Goal: Go to known website: Access a specific website the user already knows

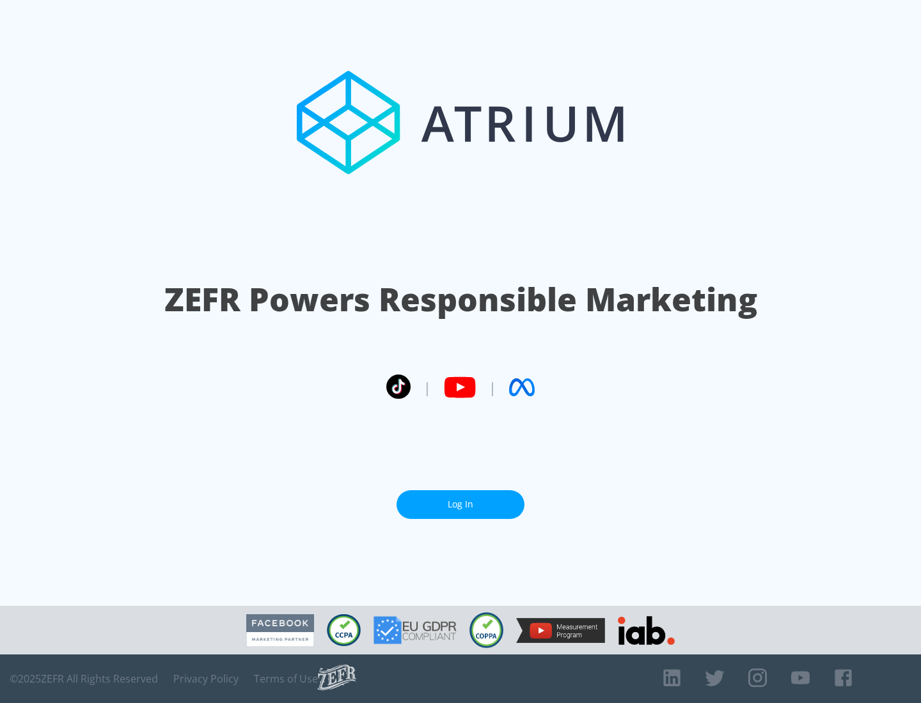
click at [460, 499] on link "Log In" at bounding box center [460, 504] width 128 height 29
